Goal: Entertainment & Leisure: Consume media (video, audio)

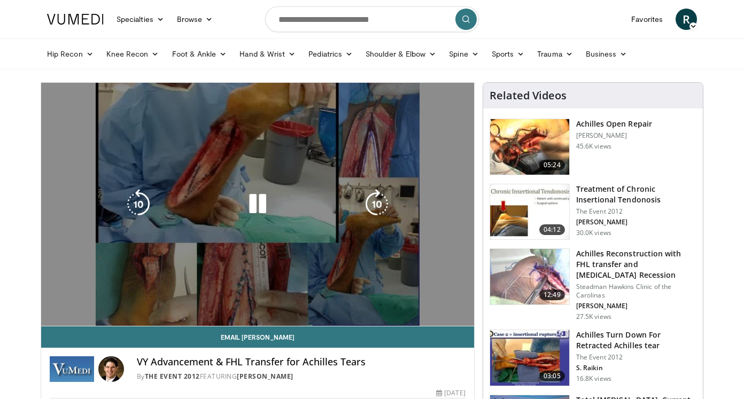
scroll to position [1, 0]
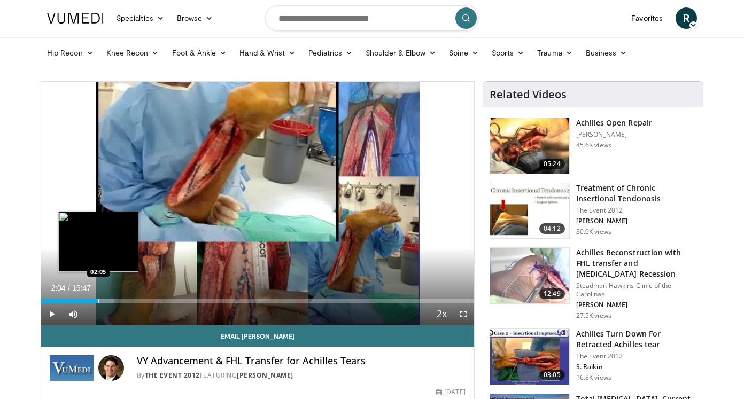
drag, startPoint x: 67, startPoint y: 300, endPoint x: 101, endPoint y: 298, distance: 34.2
click at [101, 298] on div "Loaded : 16.85% 02:04 02:05" at bounding box center [257, 298] width 433 height 10
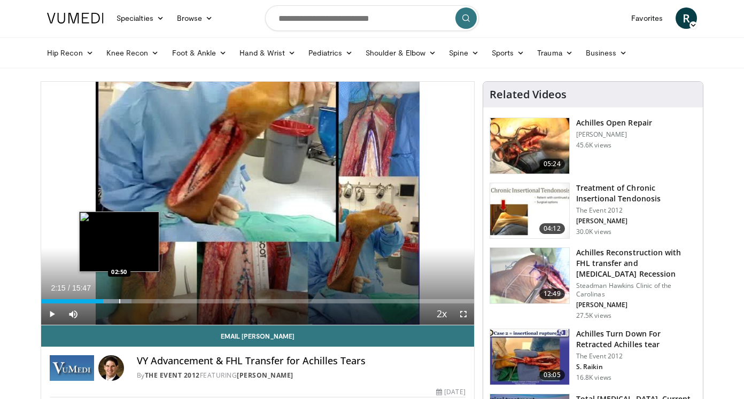
click at [119, 302] on div "Progress Bar" at bounding box center [119, 301] width 1 height 4
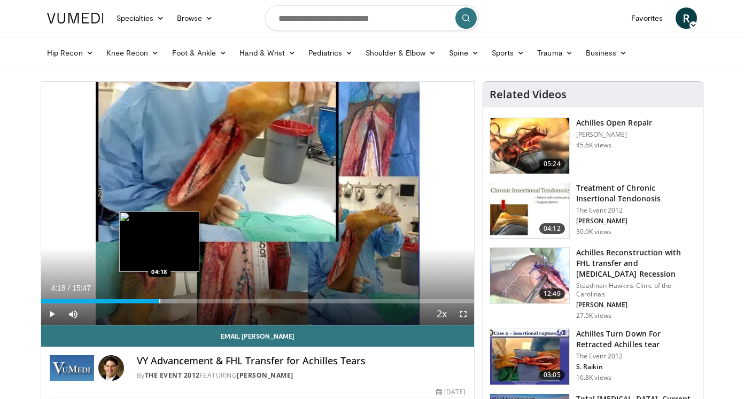
click at [159, 302] on div "Progress Bar" at bounding box center [159, 301] width 1 height 4
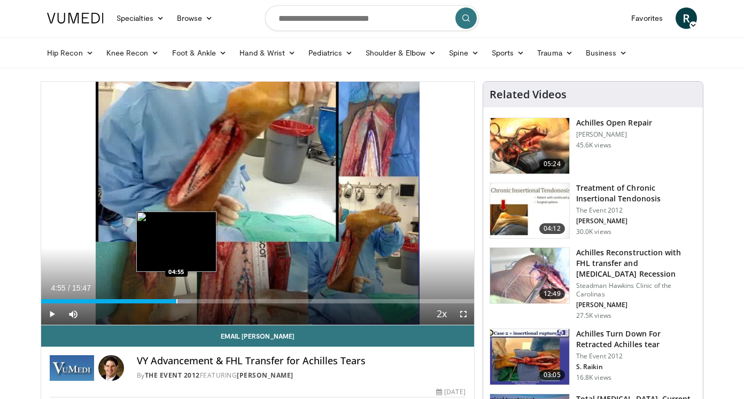
click at [176, 297] on div "Loaded : 34.76% 04:55 04:55" at bounding box center [257, 298] width 433 height 10
click at [167, 299] on div "Progress Bar" at bounding box center [167, 301] width 1 height 4
click at [169, 299] on div "Progress Bar" at bounding box center [169, 301] width 1 height 4
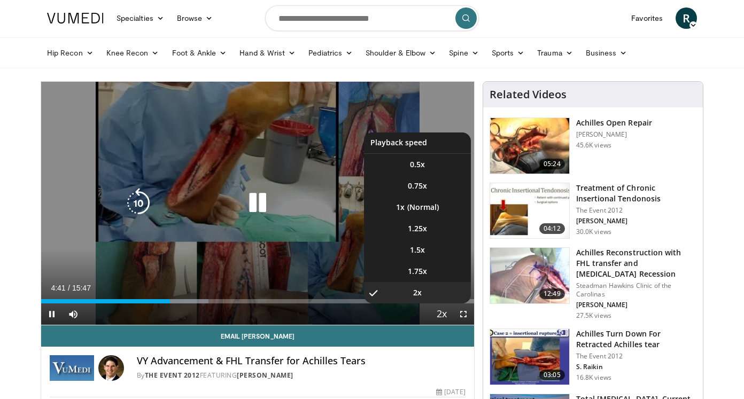
click at [442, 317] on div "10 seconds Tap to unmute" at bounding box center [257, 203] width 433 height 243
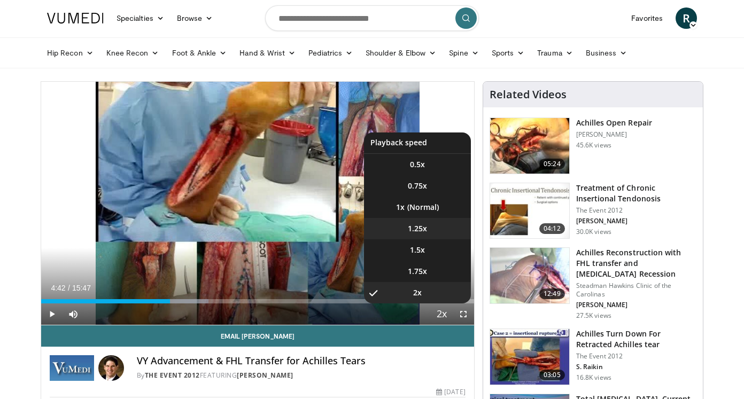
click at [410, 231] on span "1.25x" at bounding box center [417, 228] width 19 height 11
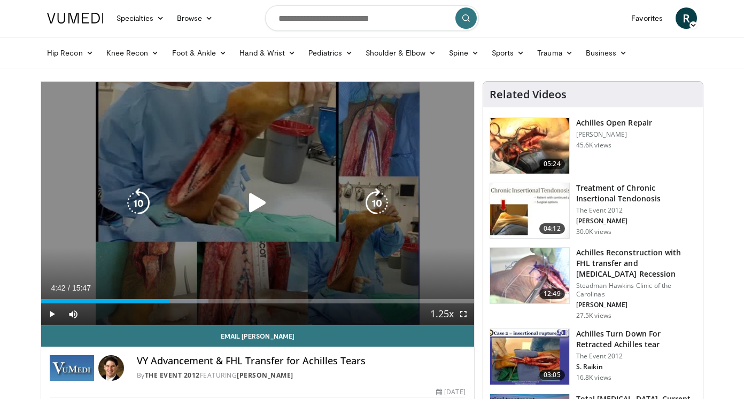
click at [257, 201] on icon "Video Player" at bounding box center [258, 203] width 30 height 30
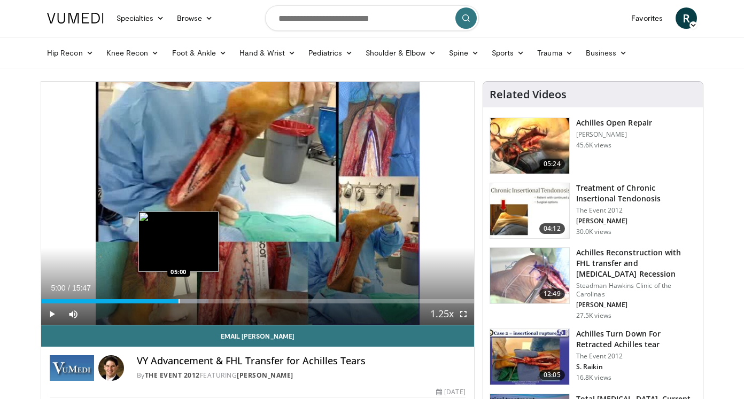
click at [178, 300] on div "Progress Bar" at bounding box center [178, 301] width 1 height 4
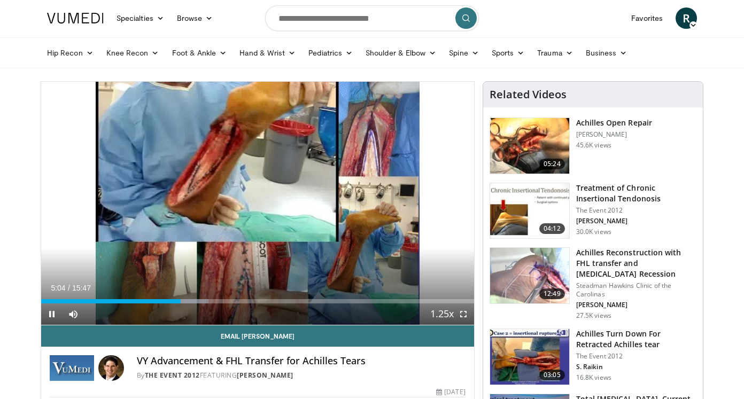
click at [180, 305] on div "Current Time 5:04 / Duration 15:47 Pause Skip Backward Skip Forward Mute 0% Loa…" at bounding box center [257, 313] width 433 height 21
click at [178, 304] on div "Current Time 5:06 / Duration 15:47 Pause Skip Backward Skip Forward Mute 0% Loa…" at bounding box center [257, 313] width 433 height 21
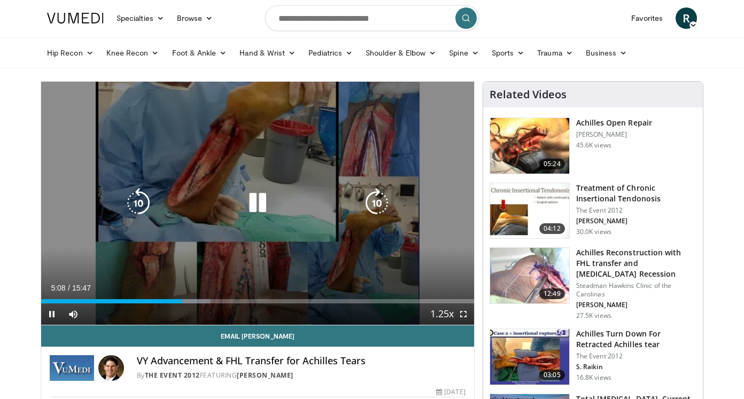
click at [137, 195] on icon "Video Player" at bounding box center [138, 203] width 30 height 30
click at [140, 209] on icon "Video Player" at bounding box center [138, 203] width 30 height 30
click at [260, 201] on icon "Video Player" at bounding box center [258, 203] width 30 height 30
